Goal: Navigation & Orientation: Find specific page/section

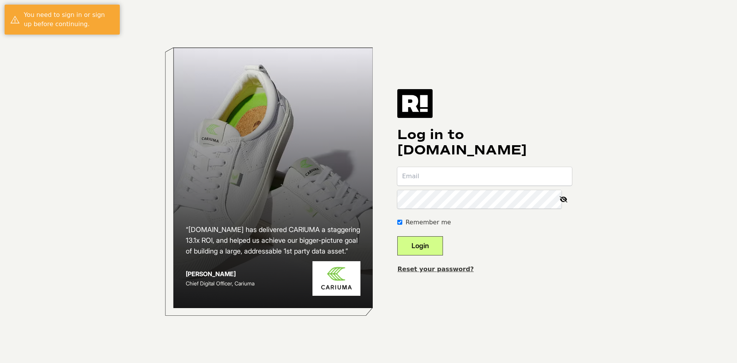
type input "[PERSON_NAME][EMAIL_ADDRESS][DOMAIN_NAME]"
click at [428, 248] on button "Login" at bounding box center [420, 245] width 46 height 19
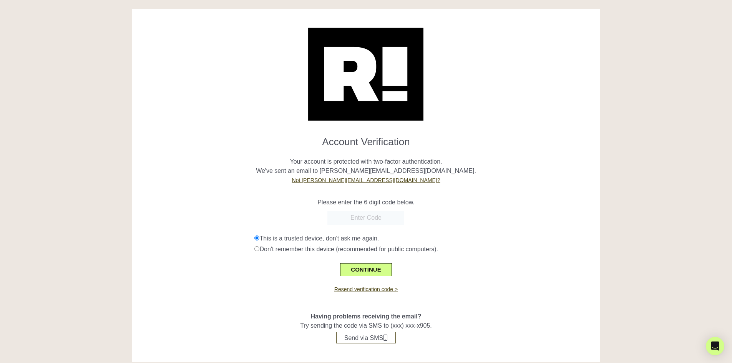
click at [366, 219] on input "text" at bounding box center [365, 218] width 77 height 14
click at [368, 216] on input "text" at bounding box center [365, 218] width 77 height 14
paste input "497272"
type input "497272"
click at [362, 264] on button "CONTINUE" at bounding box center [365, 269] width 51 height 13
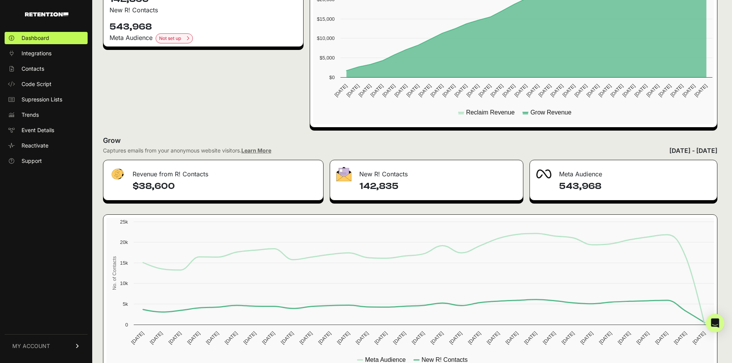
scroll to position [277, 0]
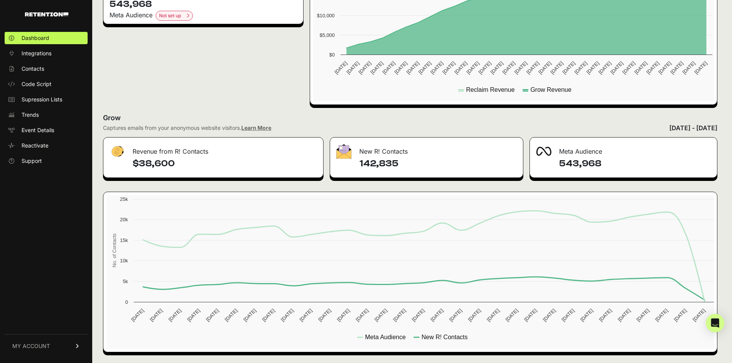
drag, startPoint x: 360, startPoint y: 152, endPoint x: 422, endPoint y: 164, distance: 63.7
click at [422, 164] on div "New R! Contacts 142,835" at bounding box center [425, 157] width 193 height 41
click at [422, 164] on h4 "142,835" at bounding box center [437, 163] width 157 height 12
drag, startPoint x: 430, startPoint y: 166, endPoint x: 381, endPoint y: 150, distance: 51.9
click at [381, 150] on div "New R! Contacts 142,835" at bounding box center [425, 157] width 193 height 41
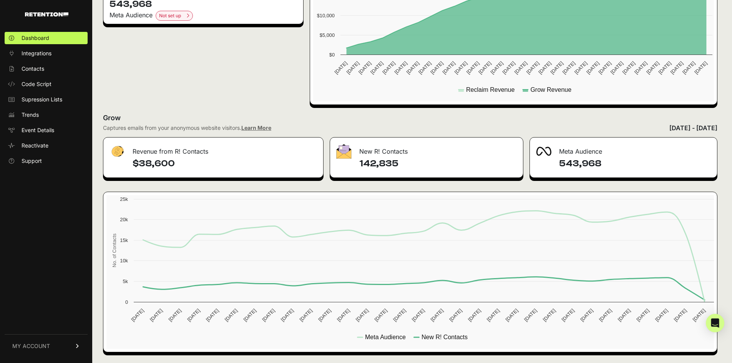
click at [381, 149] on div "New R! Contacts" at bounding box center [426, 148] width 192 height 23
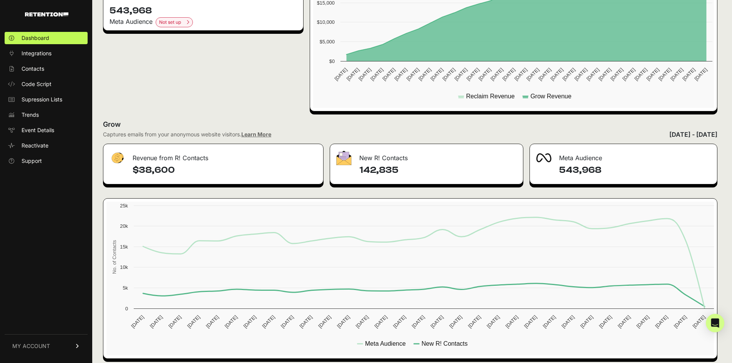
scroll to position [0, 0]
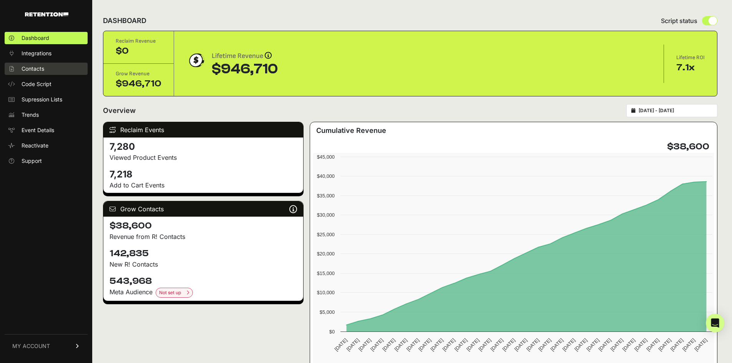
click at [40, 71] on span "Contacts" at bounding box center [33, 69] width 23 height 8
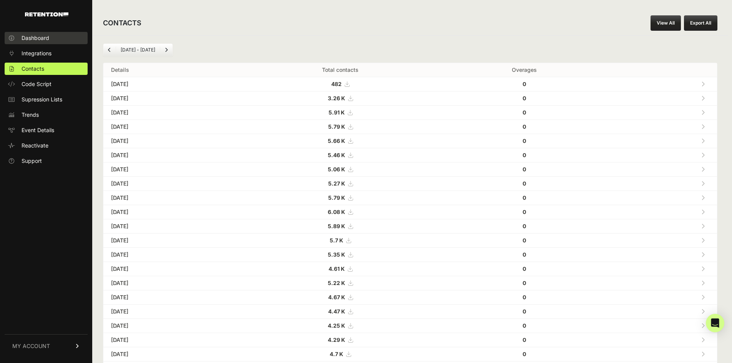
click at [40, 39] on span "Dashboard" at bounding box center [36, 38] width 28 height 8
